Goal: Navigation & Orientation: Find specific page/section

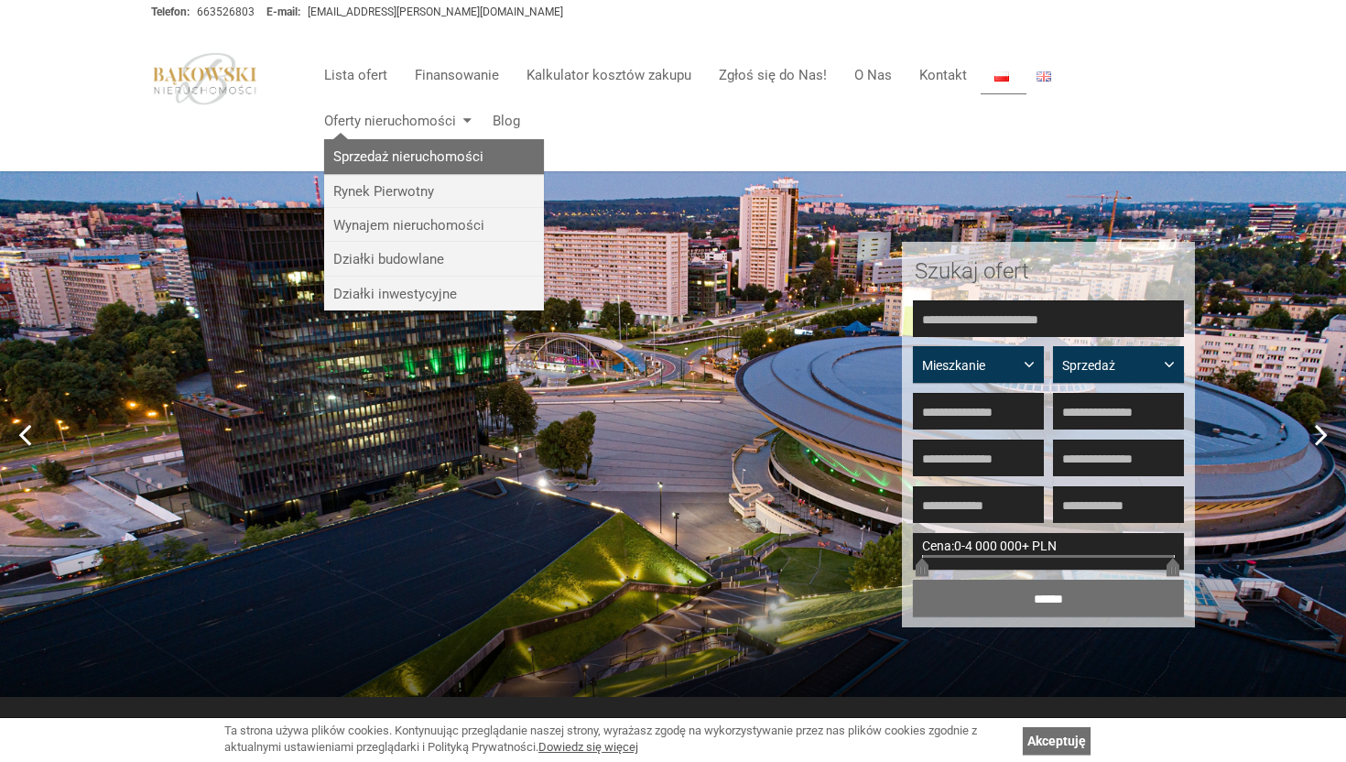
click at [403, 165] on link "Sprzedaż nieruchomości" at bounding box center [434, 156] width 220 height 34
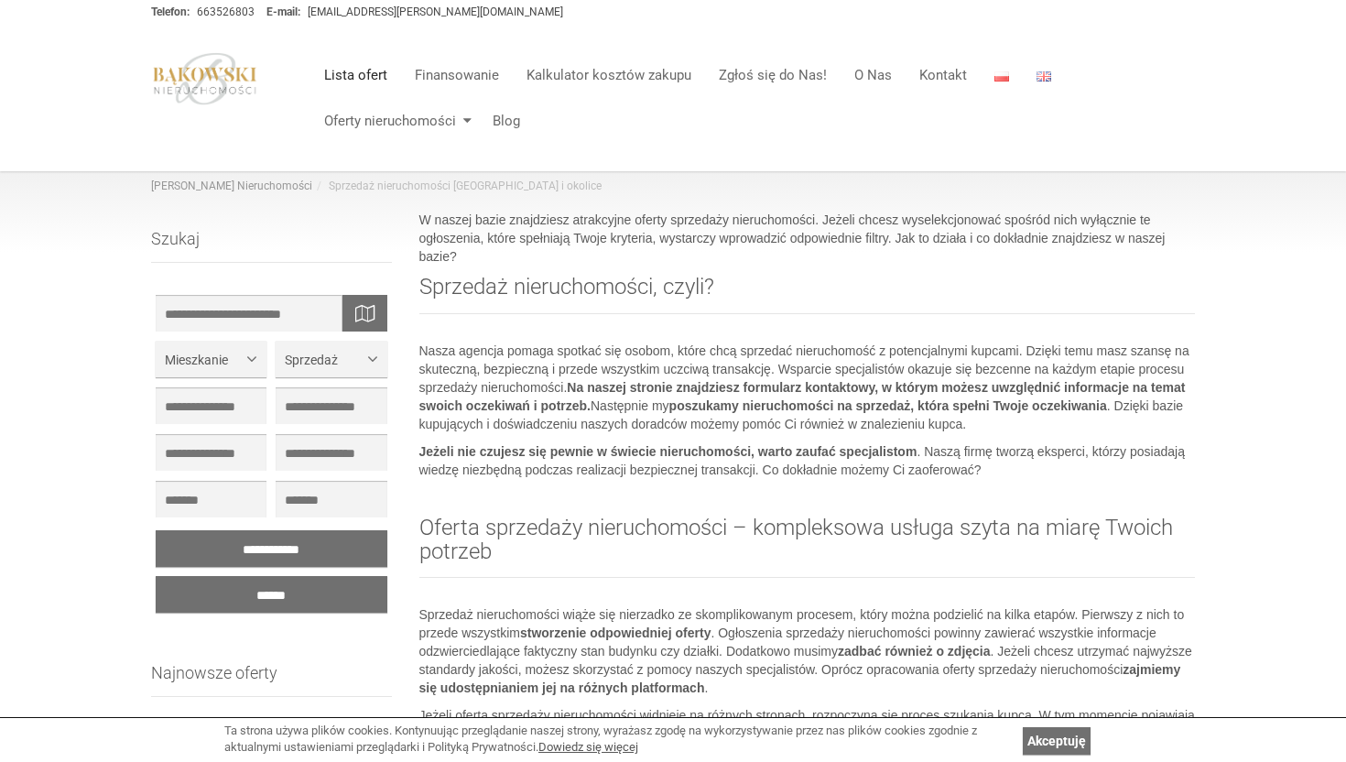
click at [357, 81] on link "Lista ofert" at bounding box center [355, 75] width 91 height 37
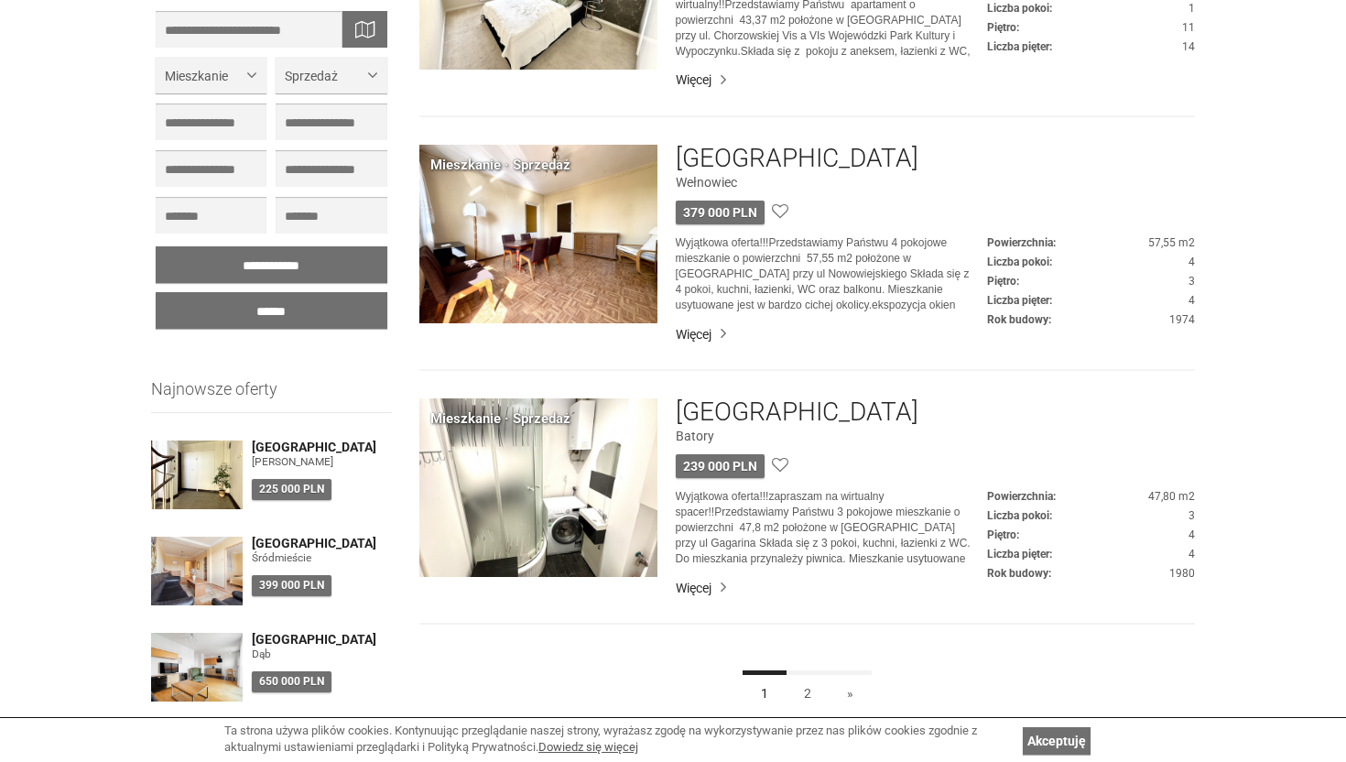
scroll to position [4763, 0]
